Goal: Find specific page/section: Find specific page/section

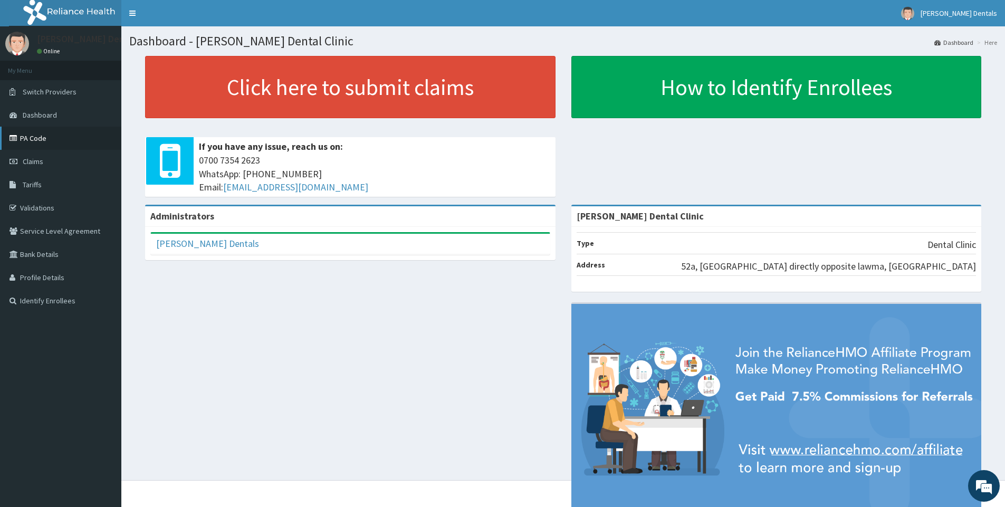
click at [81, 140] on link "PA Code" at bounding box center [60, 138] width 121 height 23
